Goal: Register for event/course

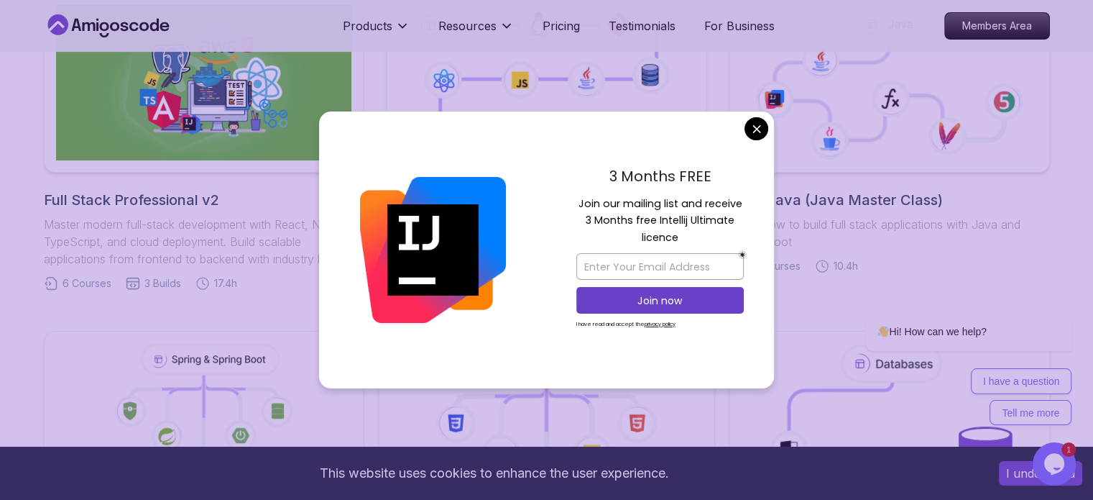
scroll to position [1075, 0]
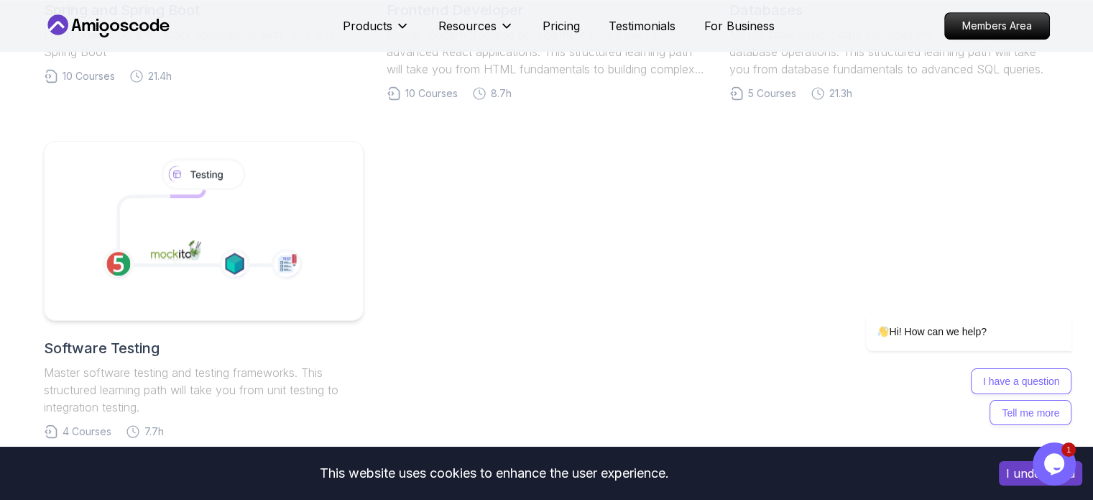
scroll to position [359, 0]
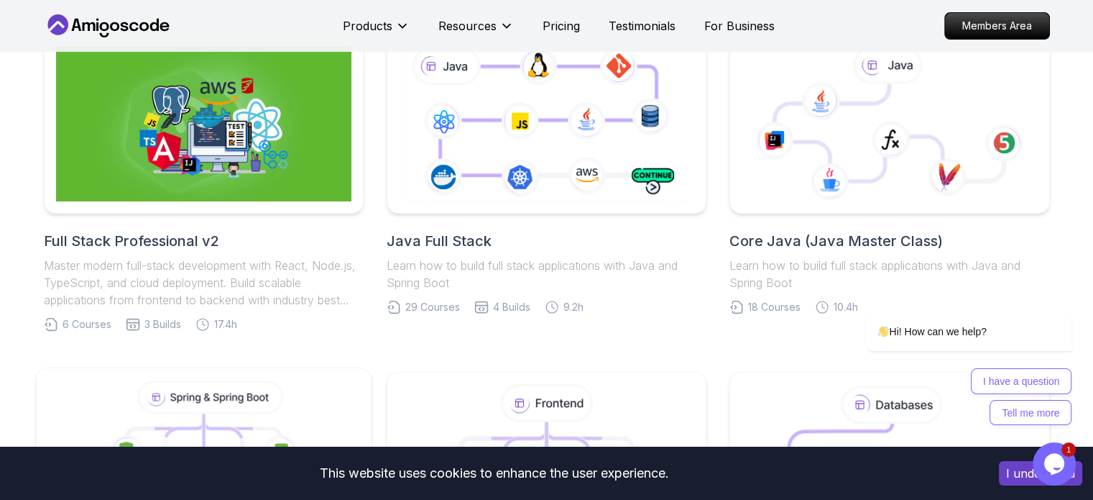
click at [75, 380] on icon at bounding box center [203, 461] width 311 height 163
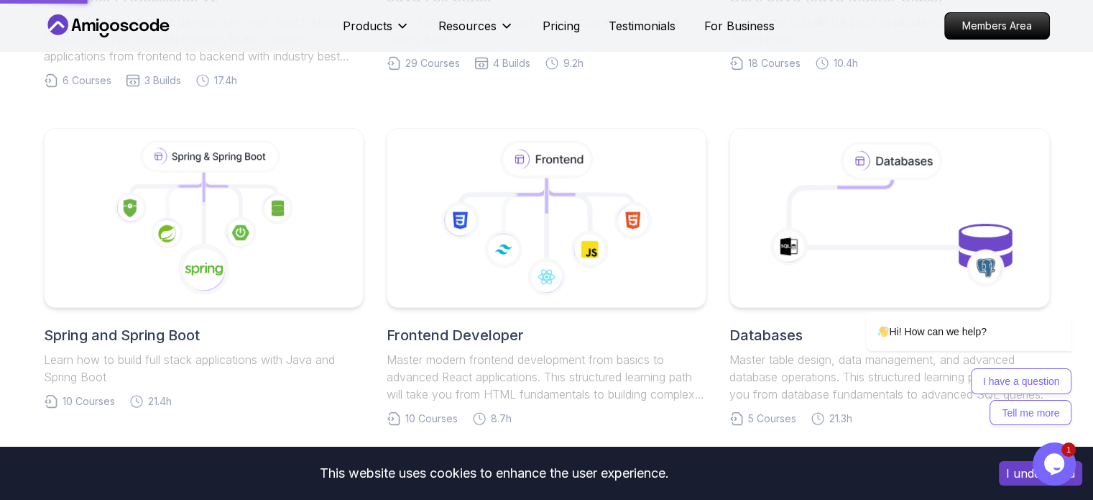
click at [162, 211] on icon at bounding box center [203, 217] width 295 height 155
click at [1013, 472] on button "I understand" at bounding box center [1040, 473] width 83 height 24
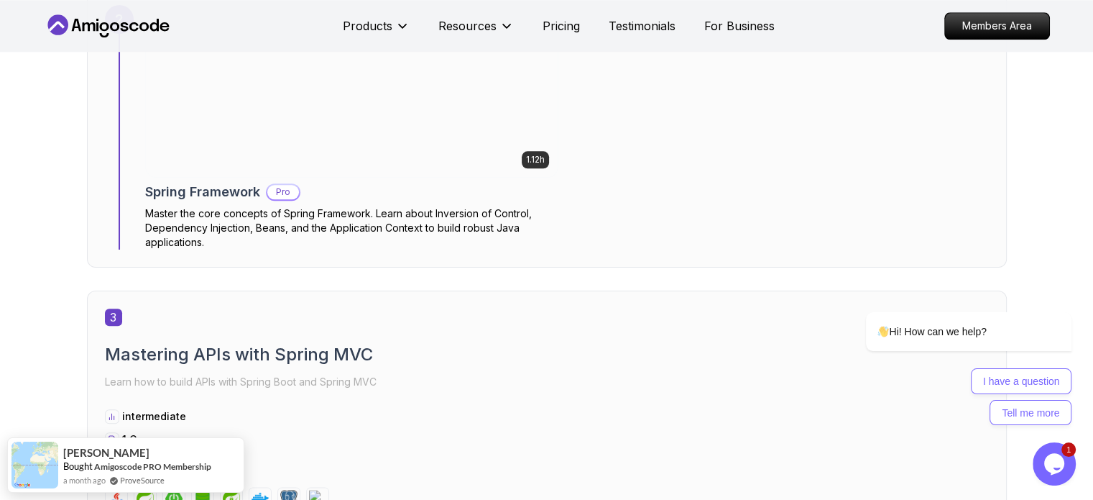
scroll to position [1762, 0]
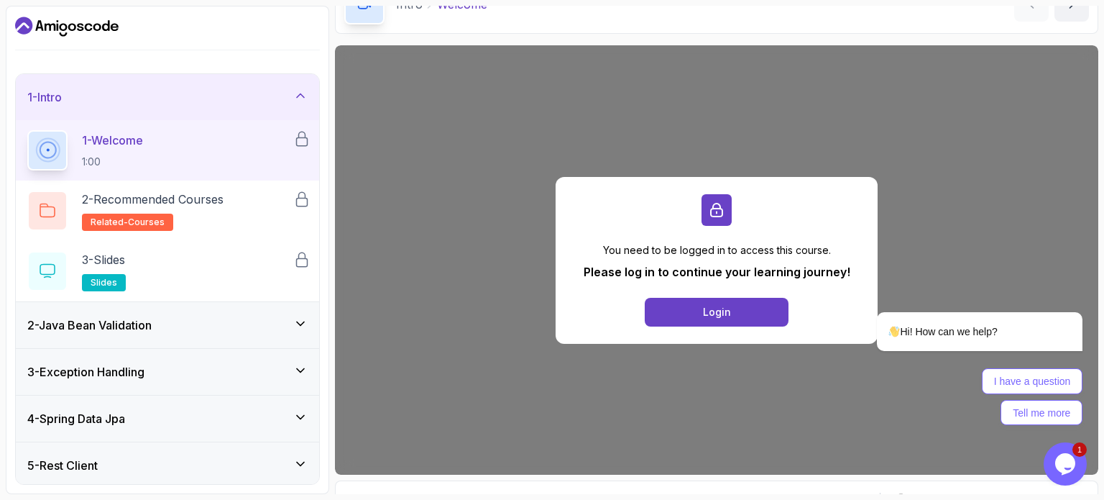
scroll to position [70, 0]
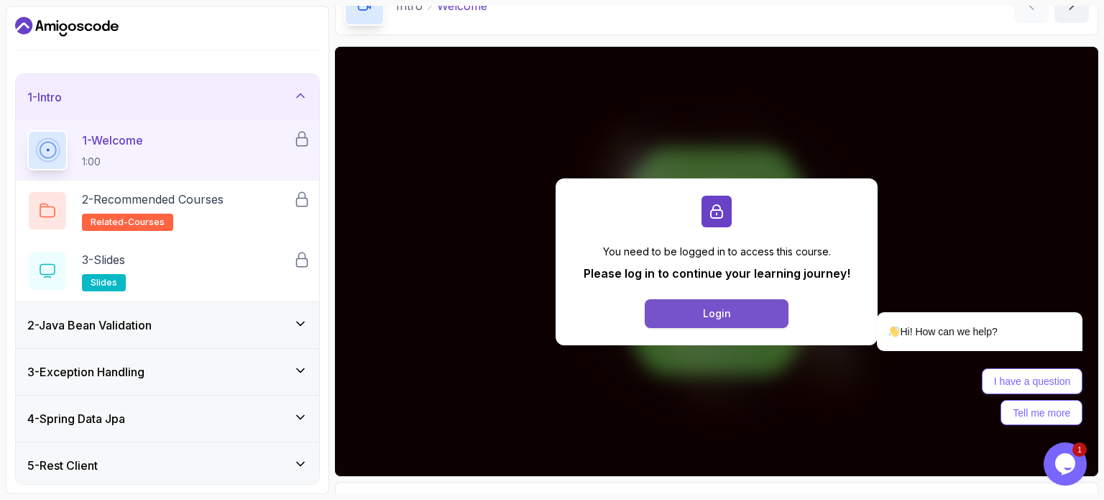
click at [681, 308] on button "Login" at bounding box center [717, 313] width 144 height 29
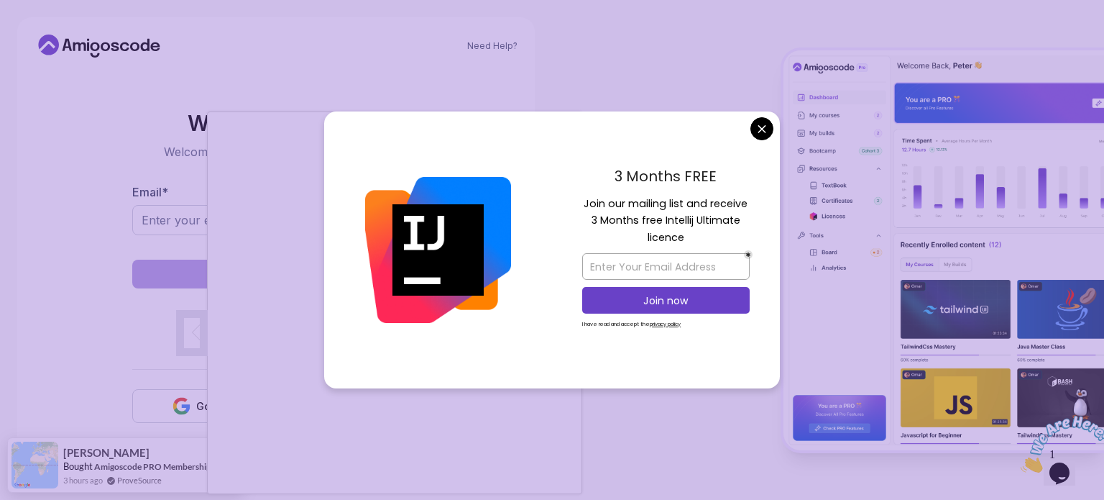
click at [765, 121] on body "Need Help? Welcome Back 👋 Welcome back! Please enter your details. Email * Sign…" at bounding box center [552, 250] width 1104 height 500
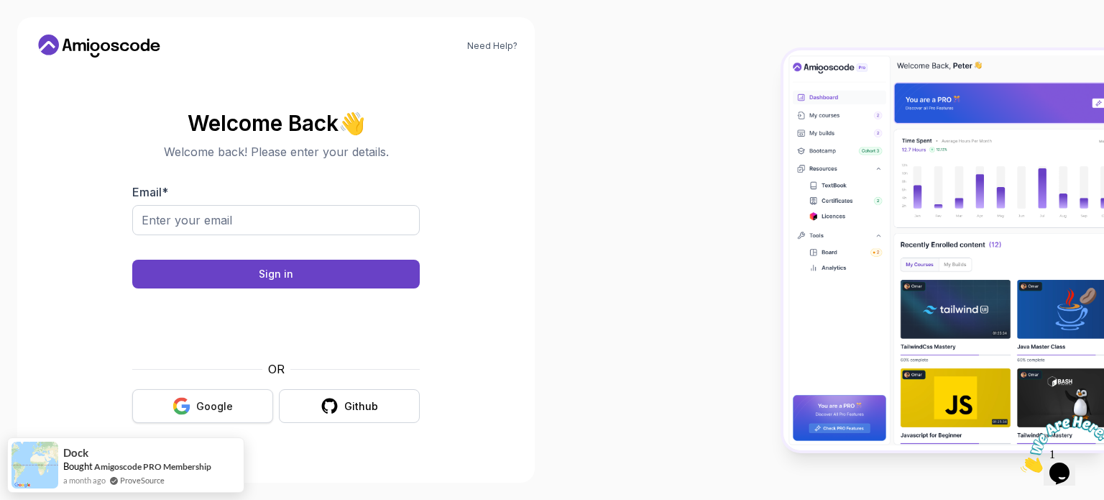
click at [216, 408] on div "Google" at bounding box center [214, 406] width 37 height 14
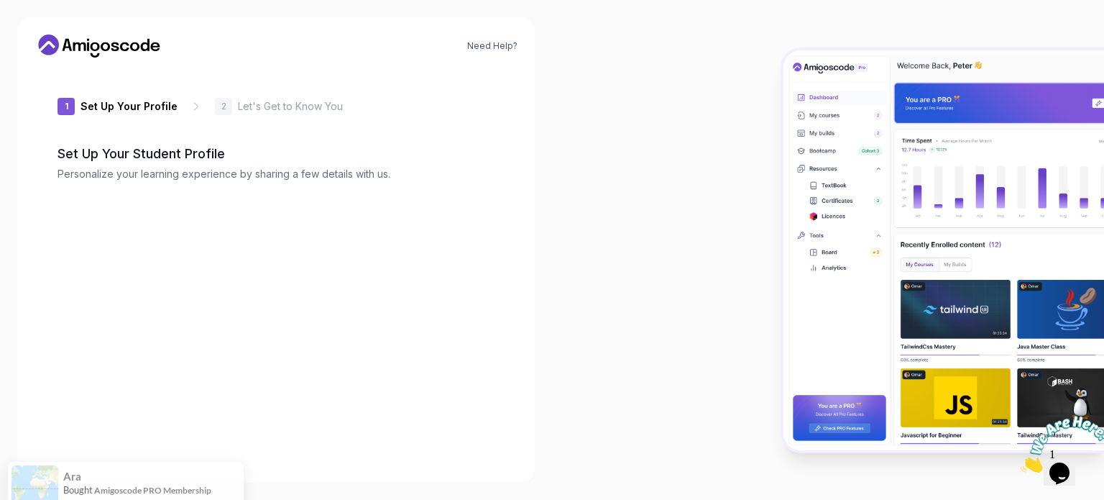
type input "happybearacd4c"
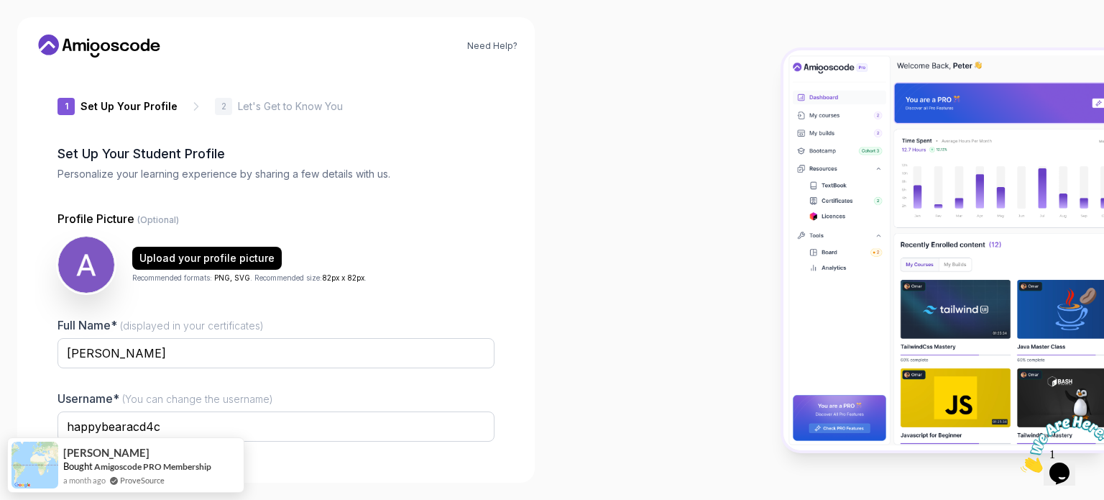
scroll to position [99, 0]
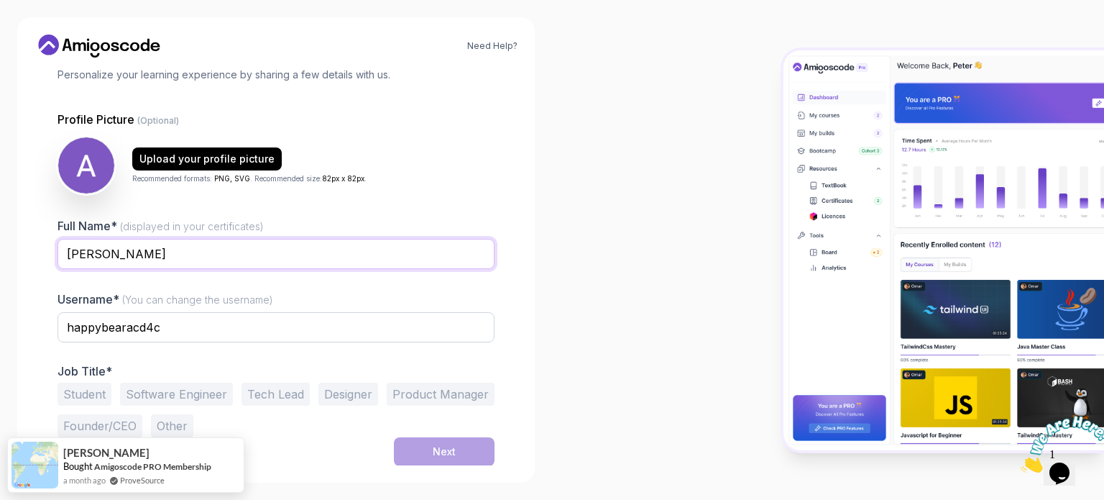
click at [198, 250] on input "[PERSON_NAME]" at bounding box center [276, 254] width 437 height 30
click at [524, 303] on div "Need Help? 1 Set Up Your Profile 1 Set Up Your Profile 2 Let's Get to Know You …" at bounding box center [276, 249] width 518 height 465
click at [92, 385] on button "Student" at bounding box center [85, 393] width 54 height 23
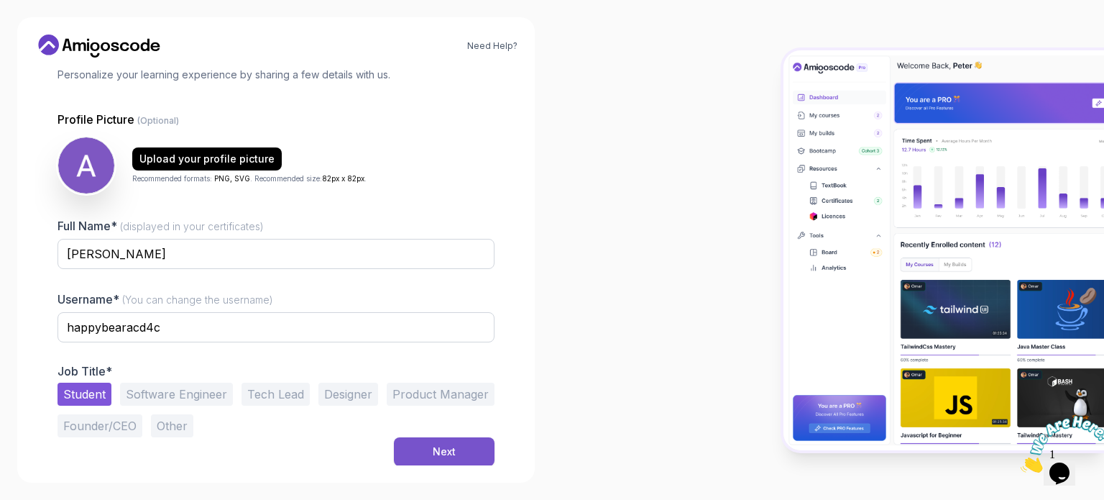
click at [448, 444] on div "Next" at bounding box center [444, 451] width 23 height 14
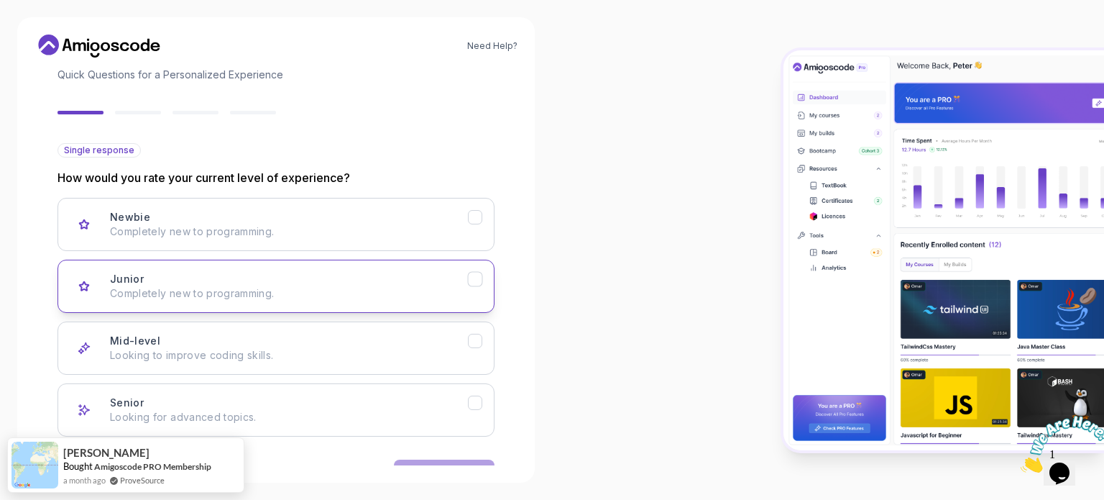
scroll to position [144, 0]
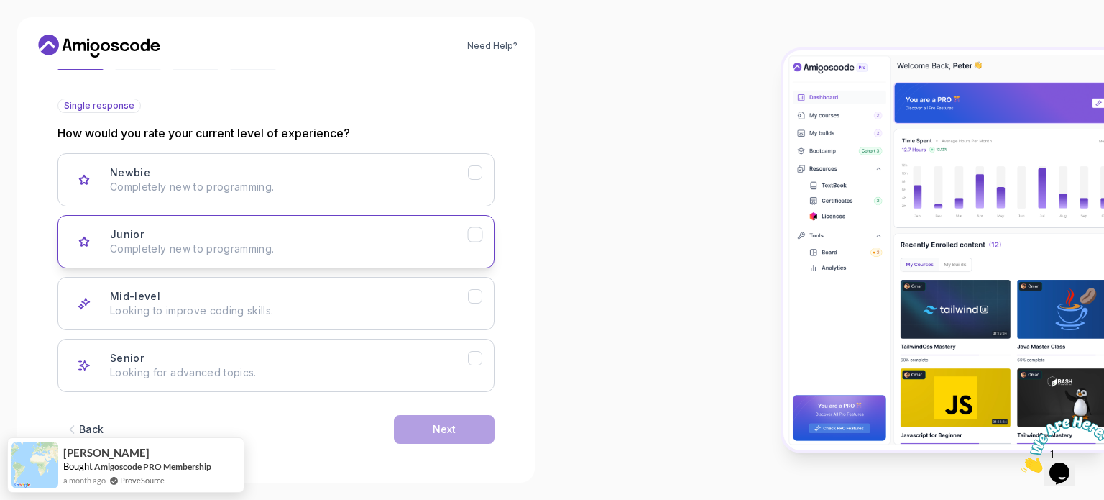
click at [334, 252] on p "Completely new to programming." at bounding box center [289, 249] width 358 height 14
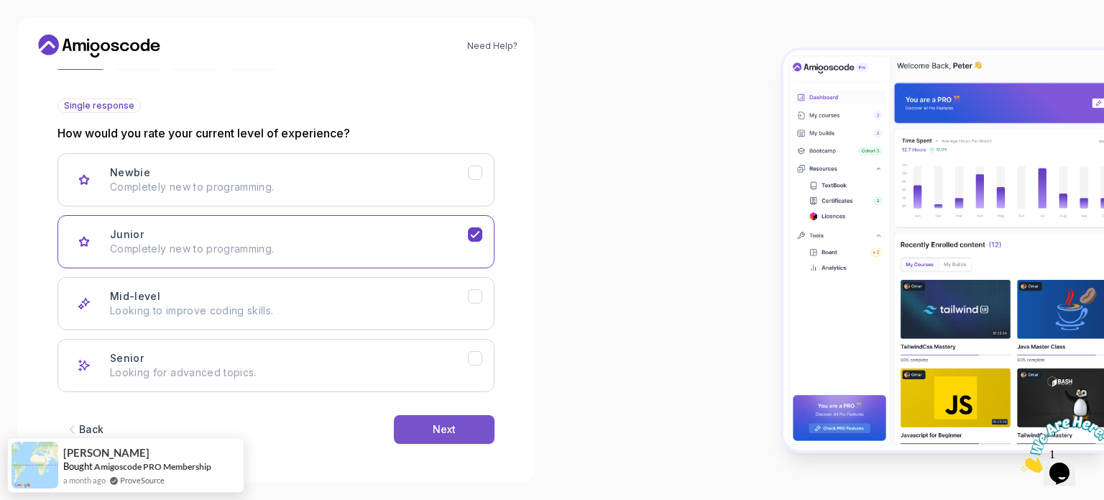
click at [434, 425] on div "Next" at bounding box center [444, 429] width 23 height 14
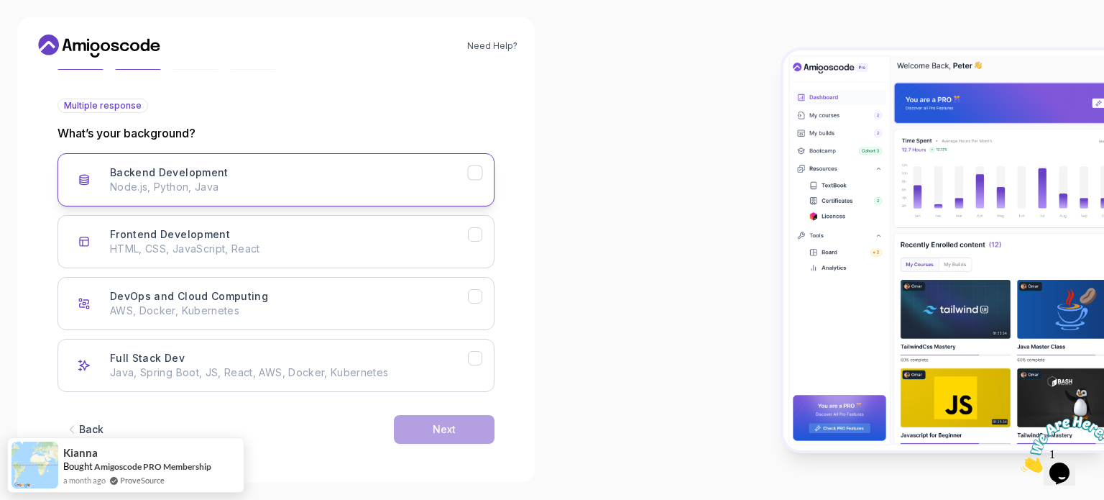
click at [182, 188] on p "Node.js, Python, Java" at bounding box center [289, 187] width 358 height 14
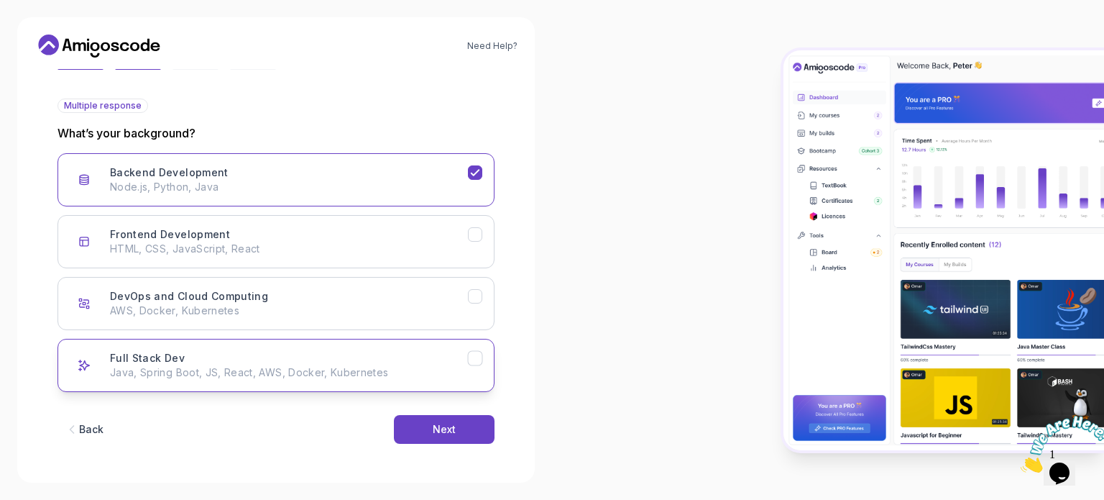
click at [392, 375] on p "Java, Spring Boot, JS, React, AWS, Docker, Kubernetes" at bounding box center [289, 372] width 358 height 14
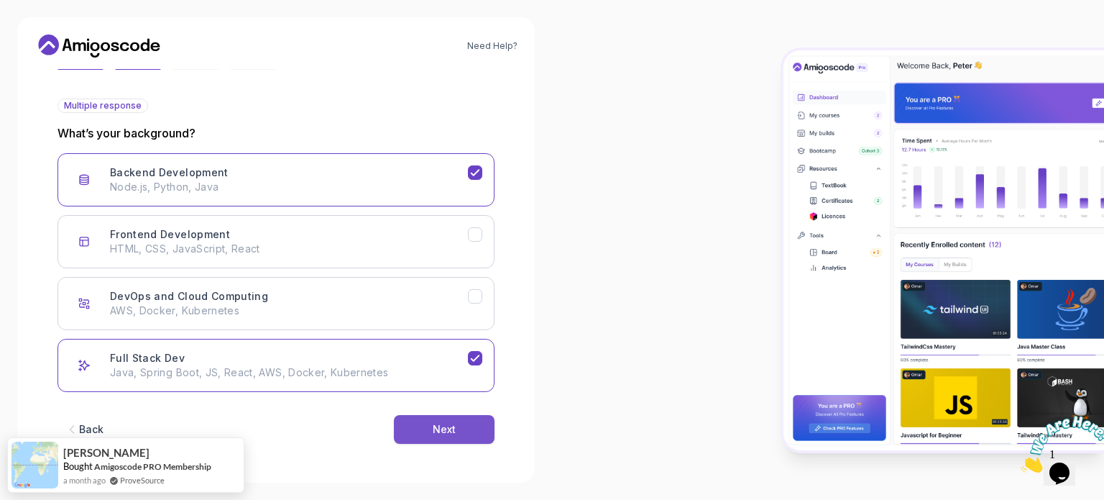
click at [426, 436] on button "Next" at bounding box center [444, 429] width 101 height 29
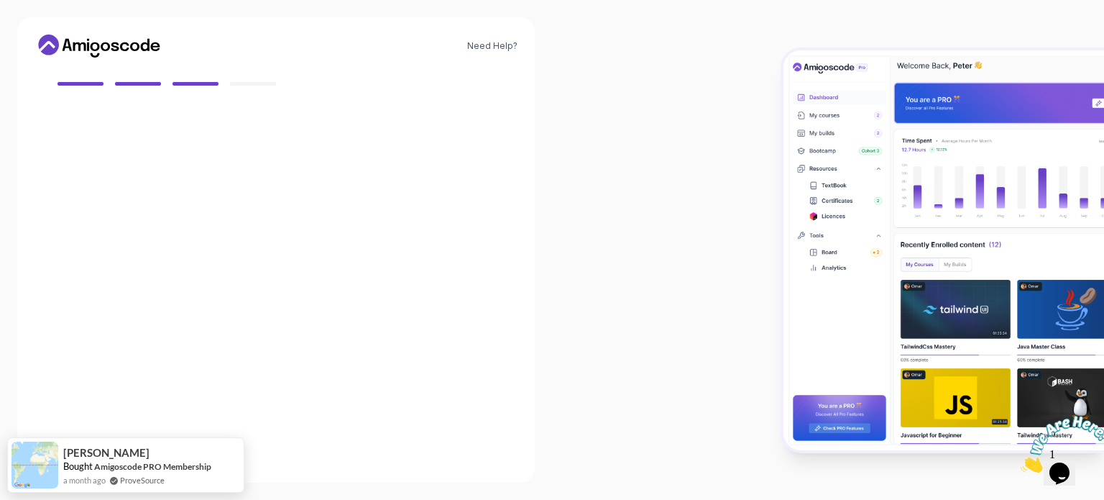
scroll to position [127, 0]
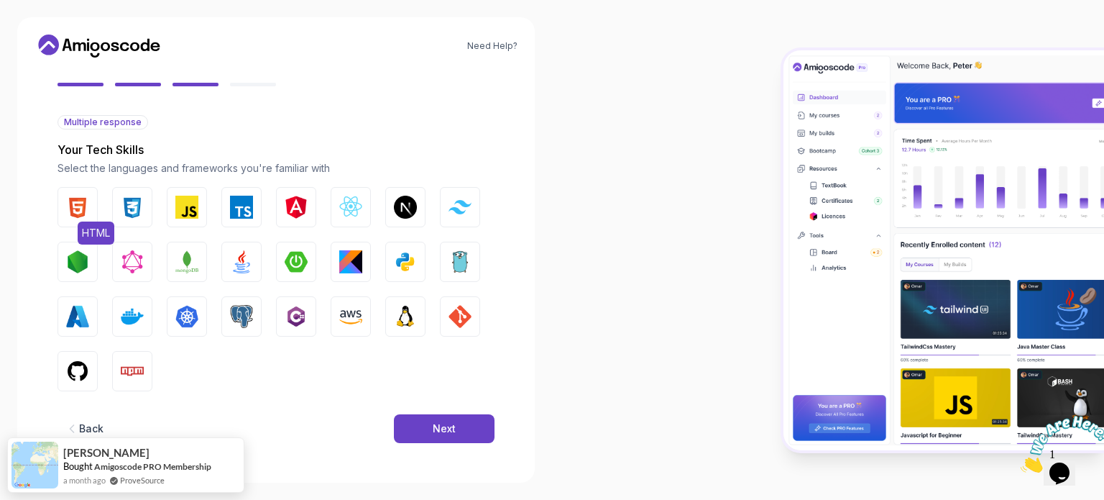
click at [83, 213] on img "button" at bounding box center [77, 207] width 23 height 23
click at [128, 209] on img "button" at bounding box center [132, 207] width 23 height 23
click at [206, 204] on div "HTML CSS JavaScript TypeScript Angular React.js Next.js Tailwind CSS Node.js Gr…" at bounding box center [276, 289] width 437 height 204
click at [190, 206] on img "button" at bounding box center [186, 207] width 23 height 23
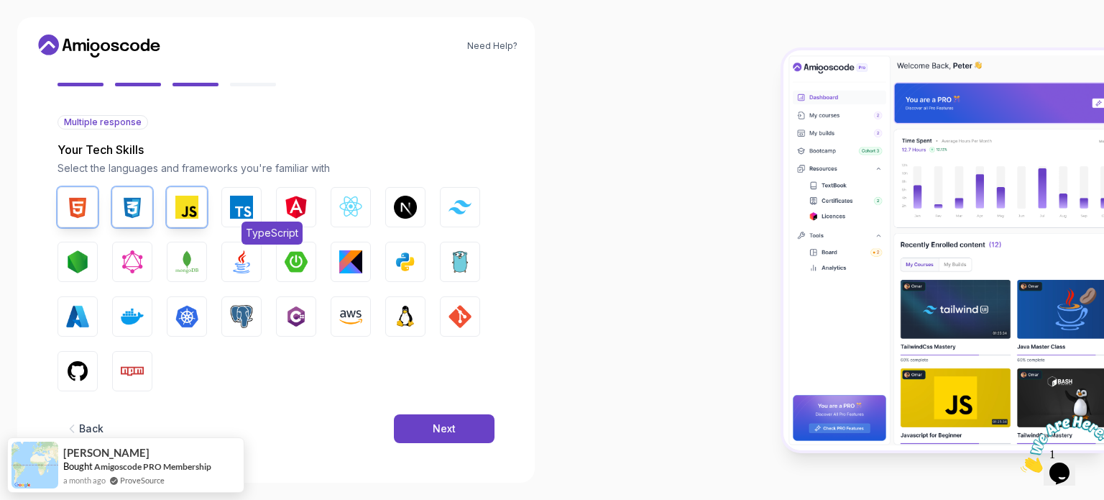
click at [237, 206] on img "button" at bounding box center [241, 207] width 23 height 23
click at [271, 207] on div "HTML CSS JavaScript TypeScript Angular React.js Next.js Tailwind CSS Node.js Gr…" at bounding box center [276, 289] width 437 height 204
click at [285, 206] on img "button" at bounding box center [296, 207] width 23 height 23
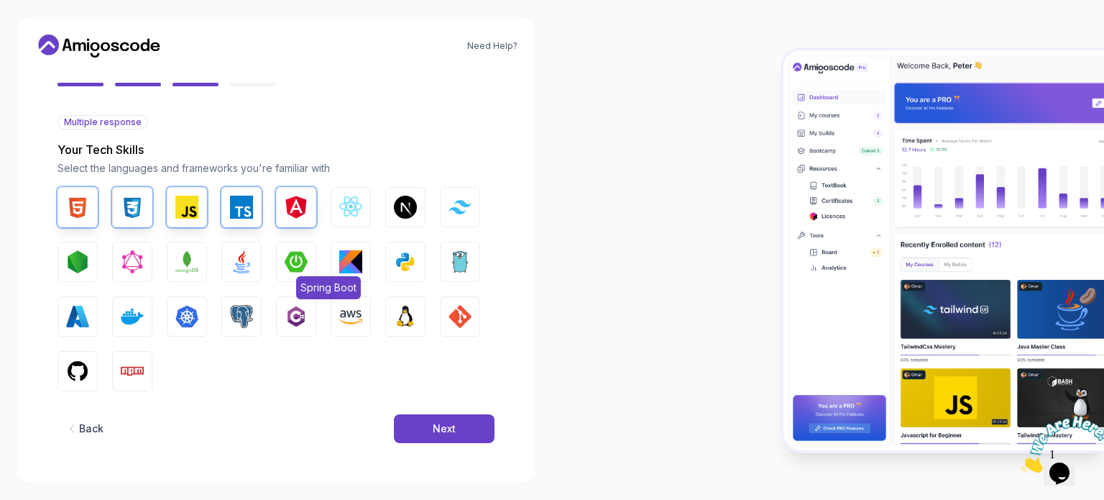
click at [293, 256] on img "button" at bounding box center [296, 261] width 23 height 23
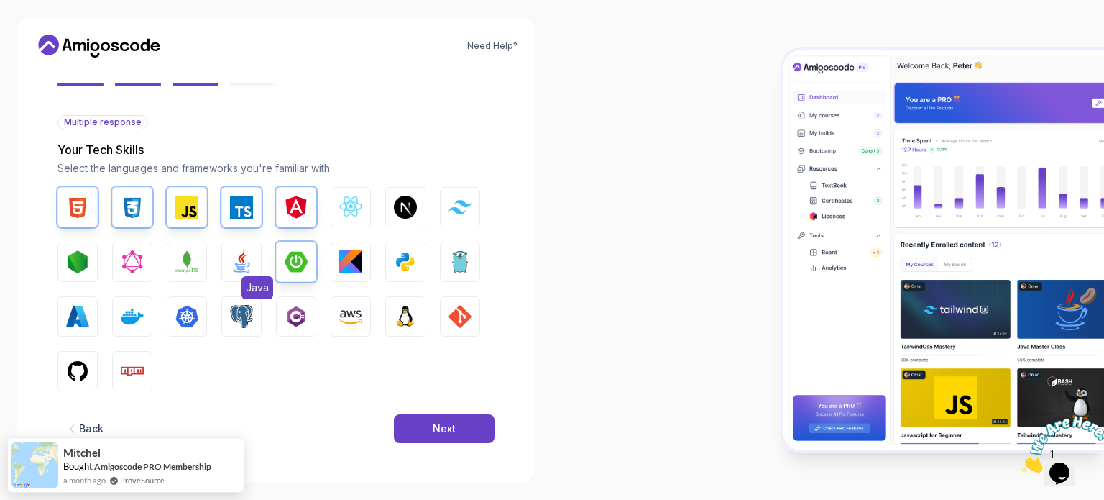
click at [244, 258] on img "button" at bounding box center [241, 261] width 23 height 23
click at [89, 262] on button "Node.js" at bounding box center [78, 262] width 40 height 40
click at [70, 358] on button "GitHub" at bounding box center [78, 371] width 40 height 40
click at [454, 318] on img "button" at bounding box center [460, 316] width 23 height 23
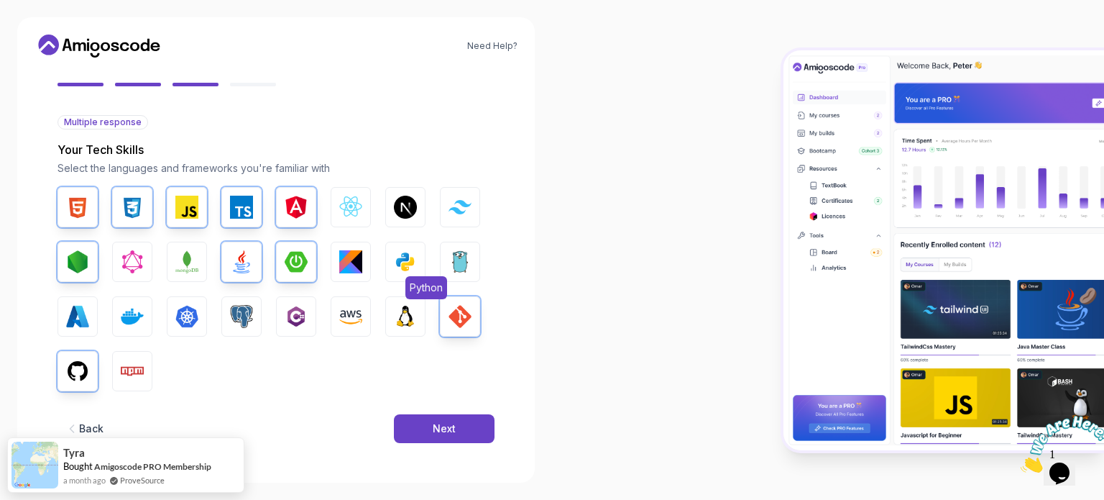
click at [412, 255] on img "button" at bounding box center [405, 261] width 23 height 23
click at [140, 317] on img "button" at bounding box center [132, 316] width 23 height 23
click at [466, 430] on button "Next" at bounding box center [444, 428] width 101 height 29
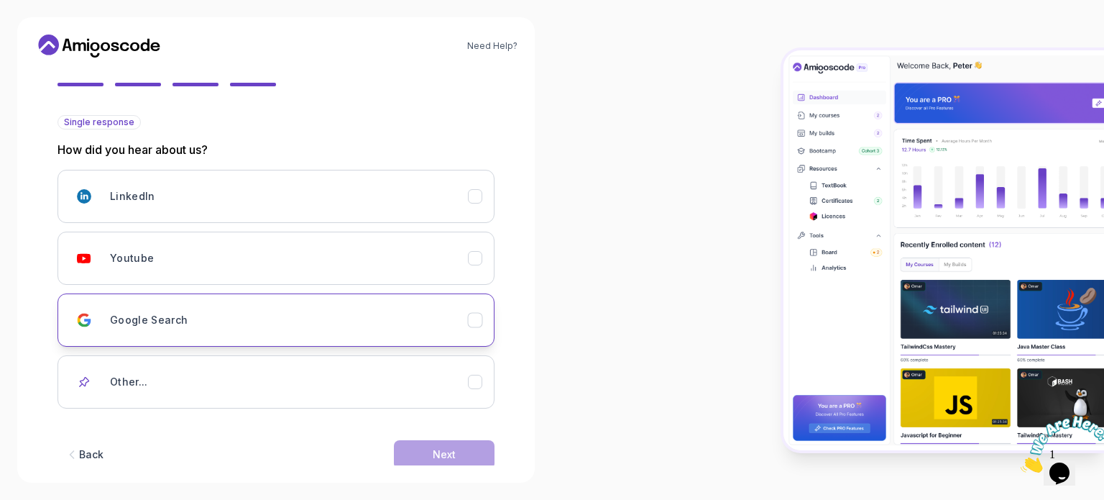
scroll to position [152, 0]
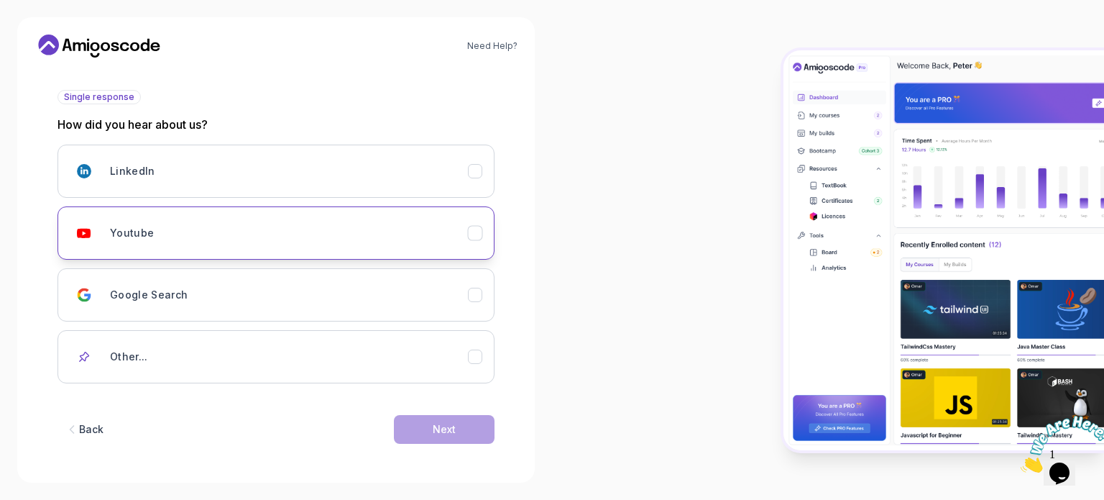
click at [242, 244] on div "Youtube" at bounding box center [289, 233] width 358 height 29
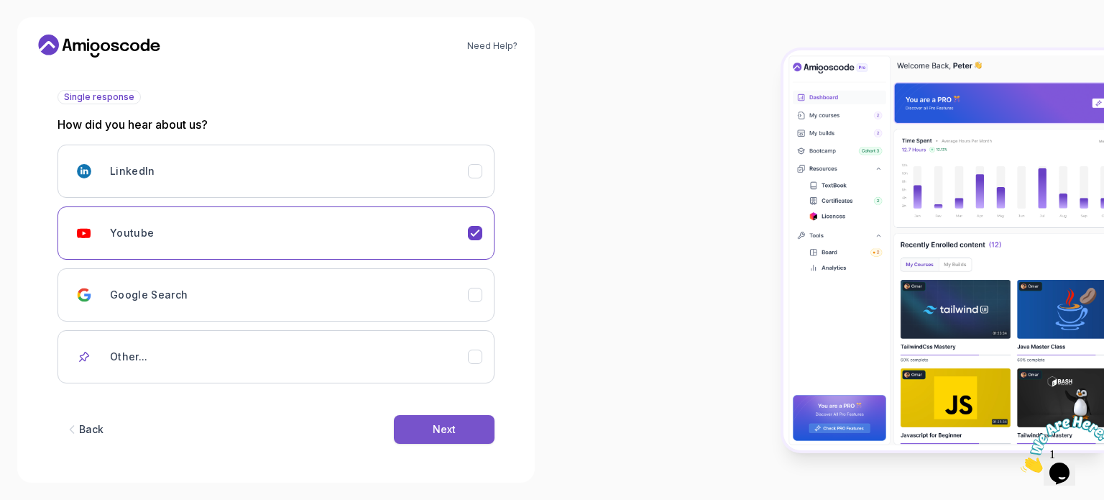
click at [472, 426] on button "Next" at bounding box center [444, 429] width 101 height 29
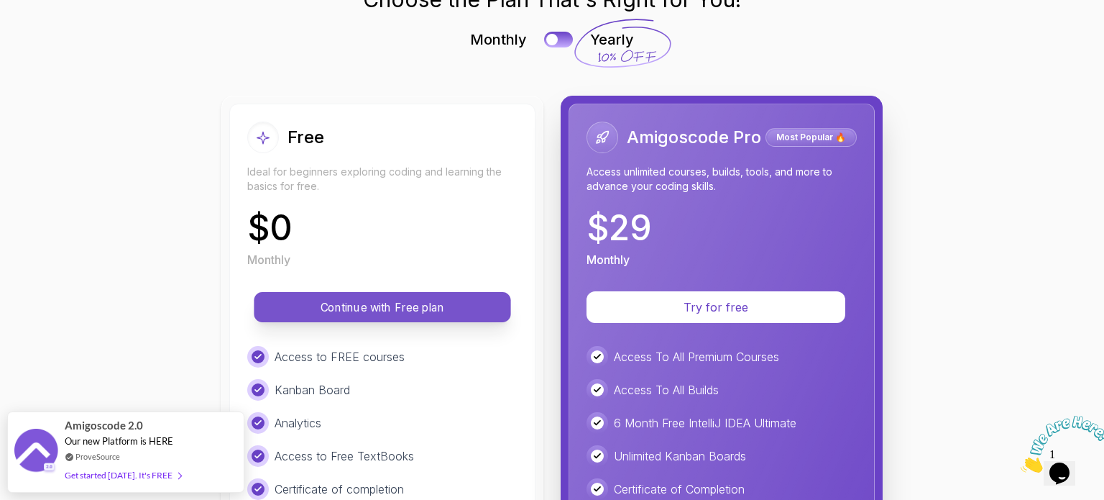
scroll to position [83, 0]
click at [387, 293] on button "Continue with Free plan" at bounding box center [382, 306] width 257 height 30
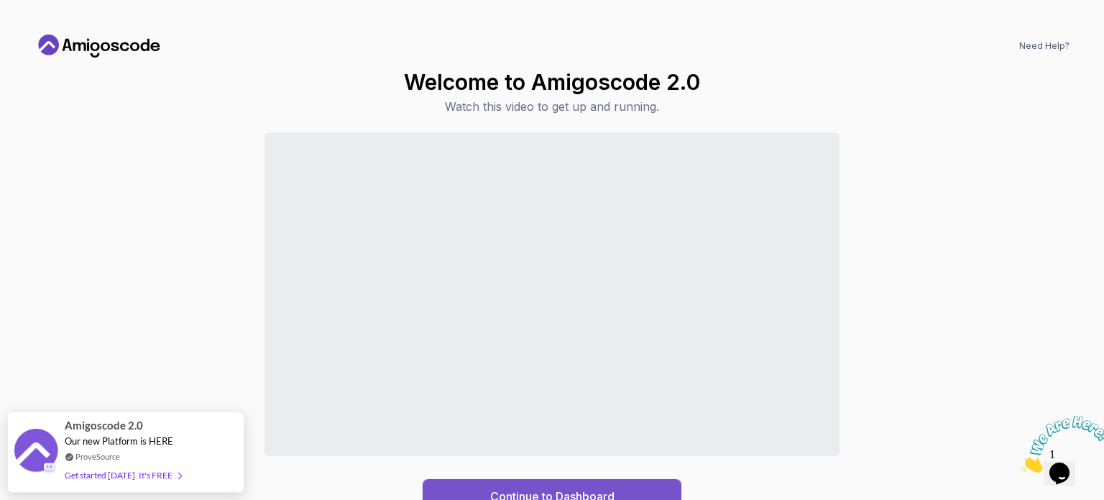
click at [627, 487] on button "Continue to Dashboard" at bounding box center [552, 496] width 259 height 35
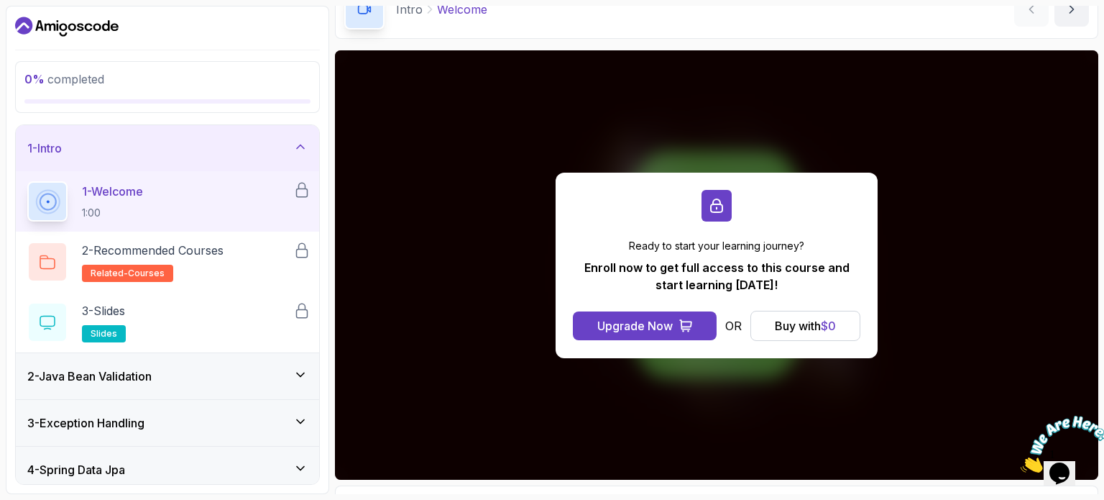
scroll to position [78, 0]
click at [843, 327] on button "Buy with $ 0" at bounding box center [805, 326] width 110 height 30
click at [802, 317] on div "Buy with $ 0" at bounding box center [805, 325] width 61 height 17
